Goal: Find specific page/section: Find specific page/section

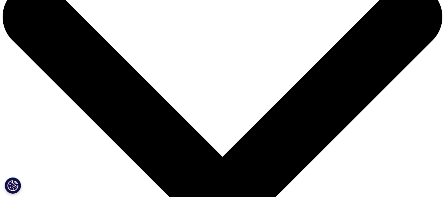
scroll to position [34, 0]
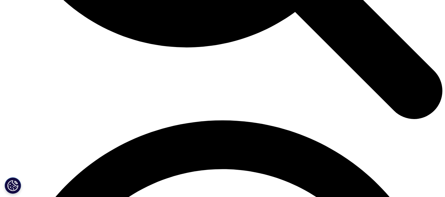
scroll to position [773, 0]
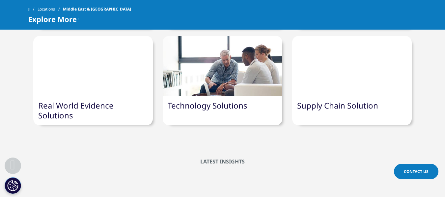
drag, startPoint x: 448, startPoint y: 13, endPoint x: 440, endPoint y: 125, distance: 112.5
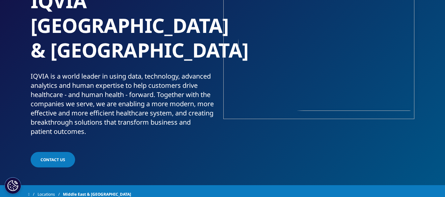
scroll to position [0, 0]
